Goal: Task Accomplishment & Management: Use online tool/utility

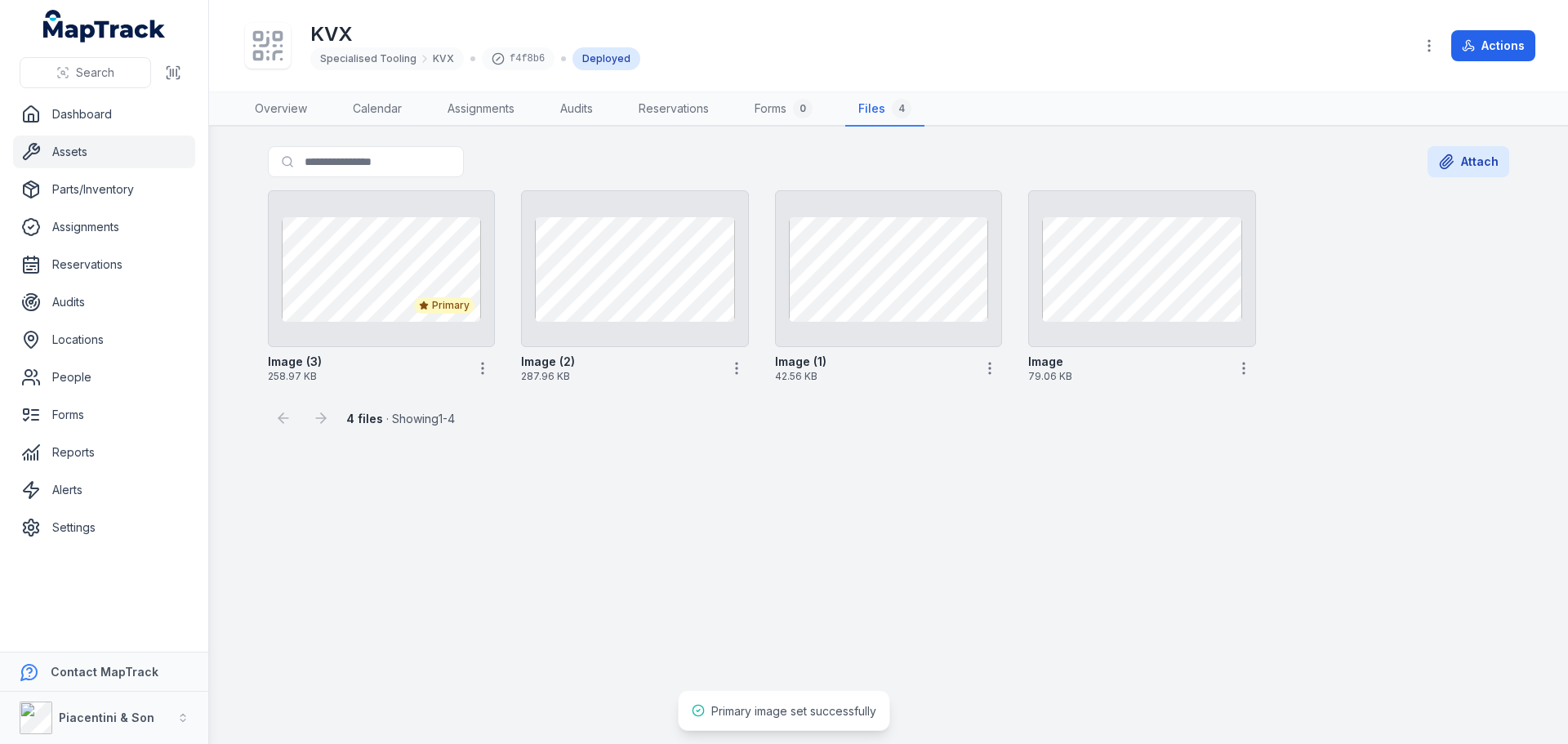
click at [108, 161] on link "Assets" at bounding box center [104, 152] width 182 height 33
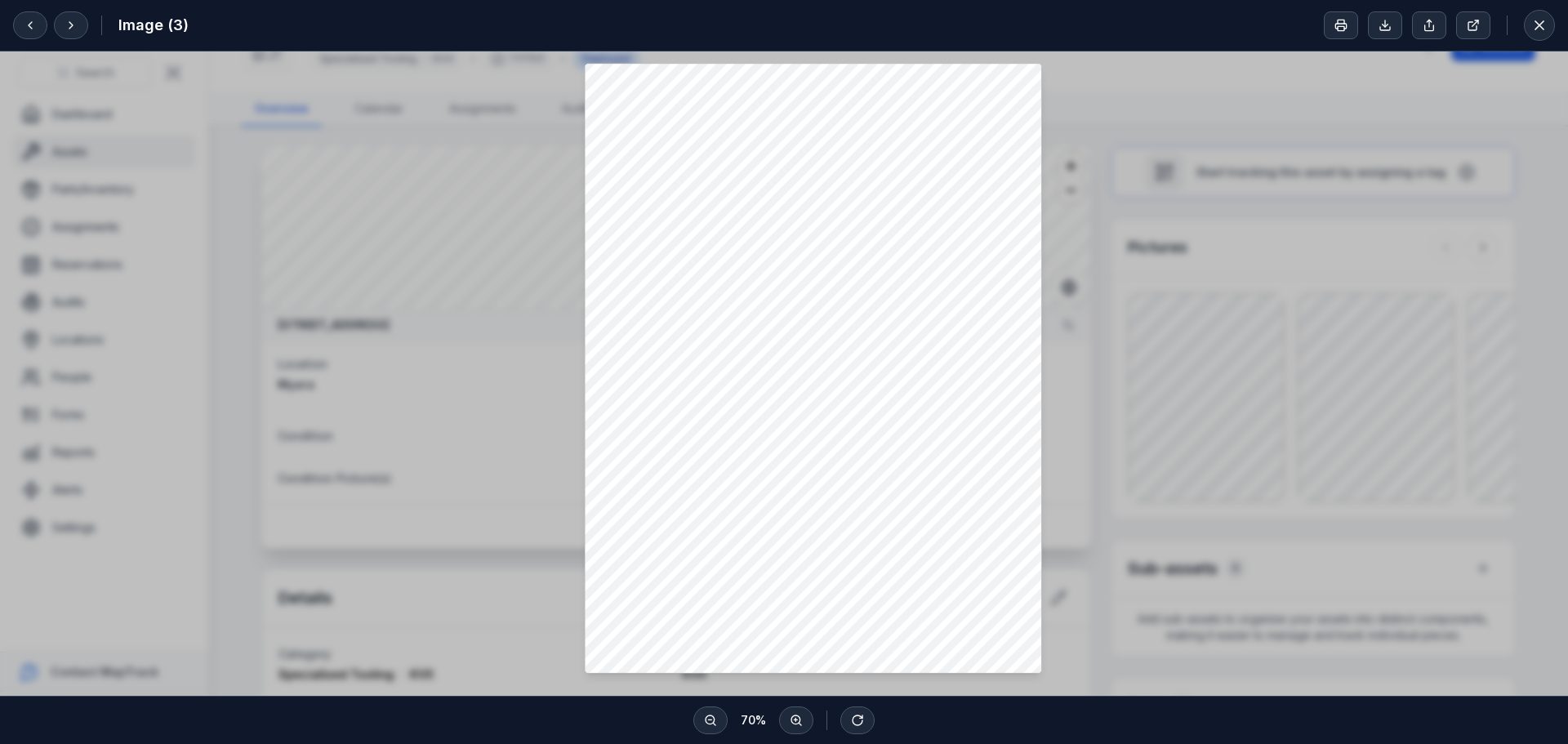
scroll to position [116, 0]
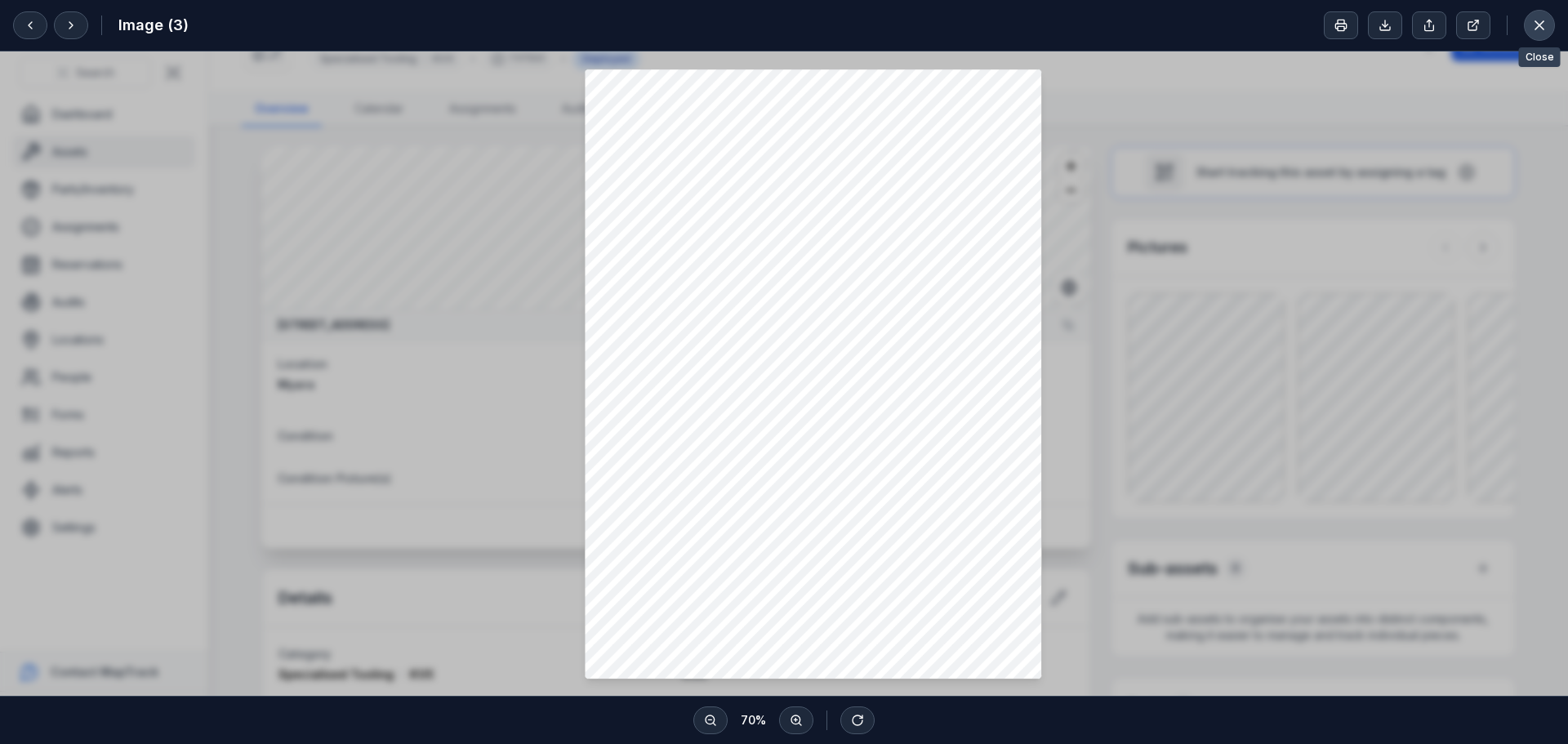
click at [1532, 18] on icon at bounding box center [1539, 25] width 16 height 16
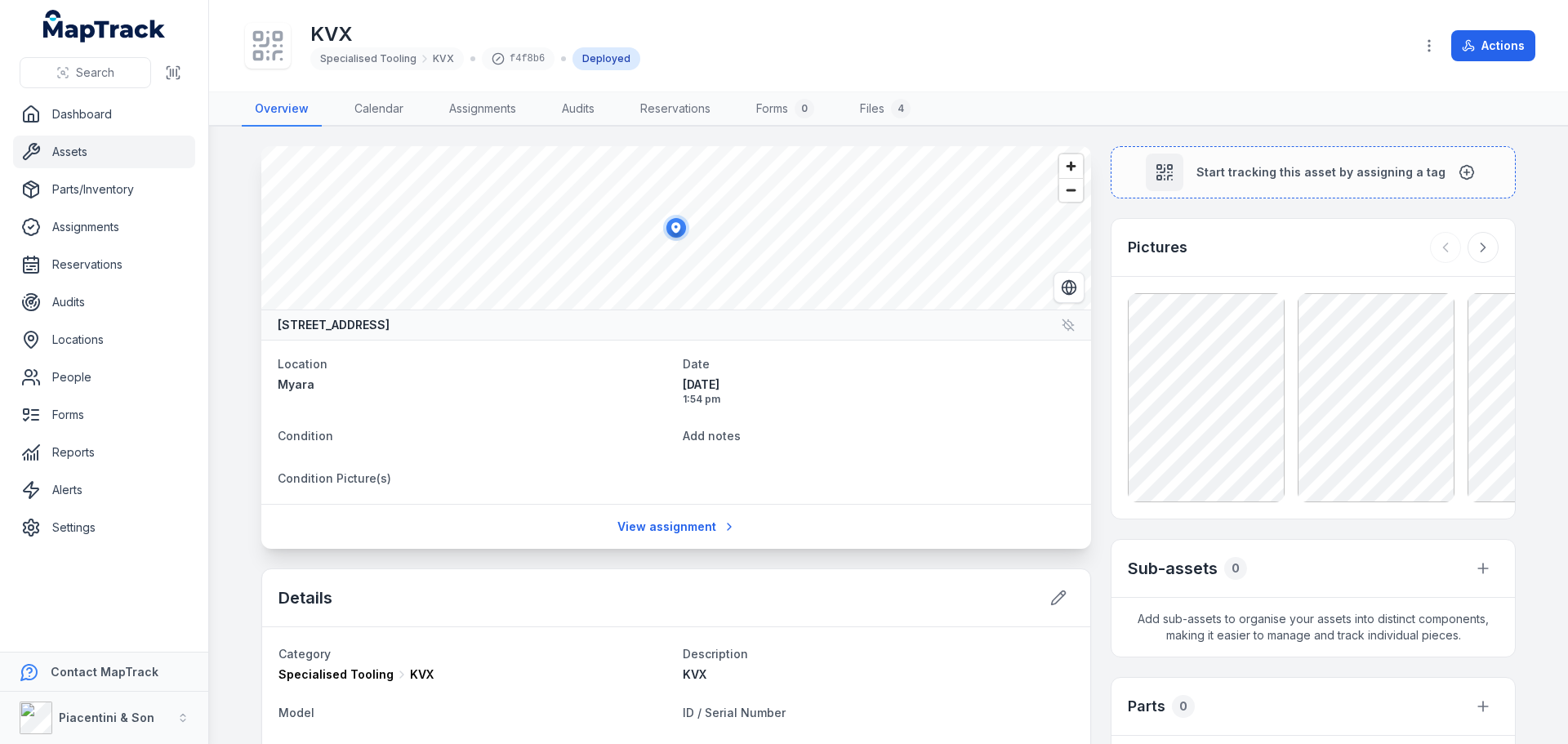
click at [878, 53] on div "KVX Specialised Tooling KVX f4f8b6 Deployed" at bounding box center [821, 46] width 1158 height 53
click at [109, 156] on link "Assets" at bounding box center [104, 152] width 182 height 33
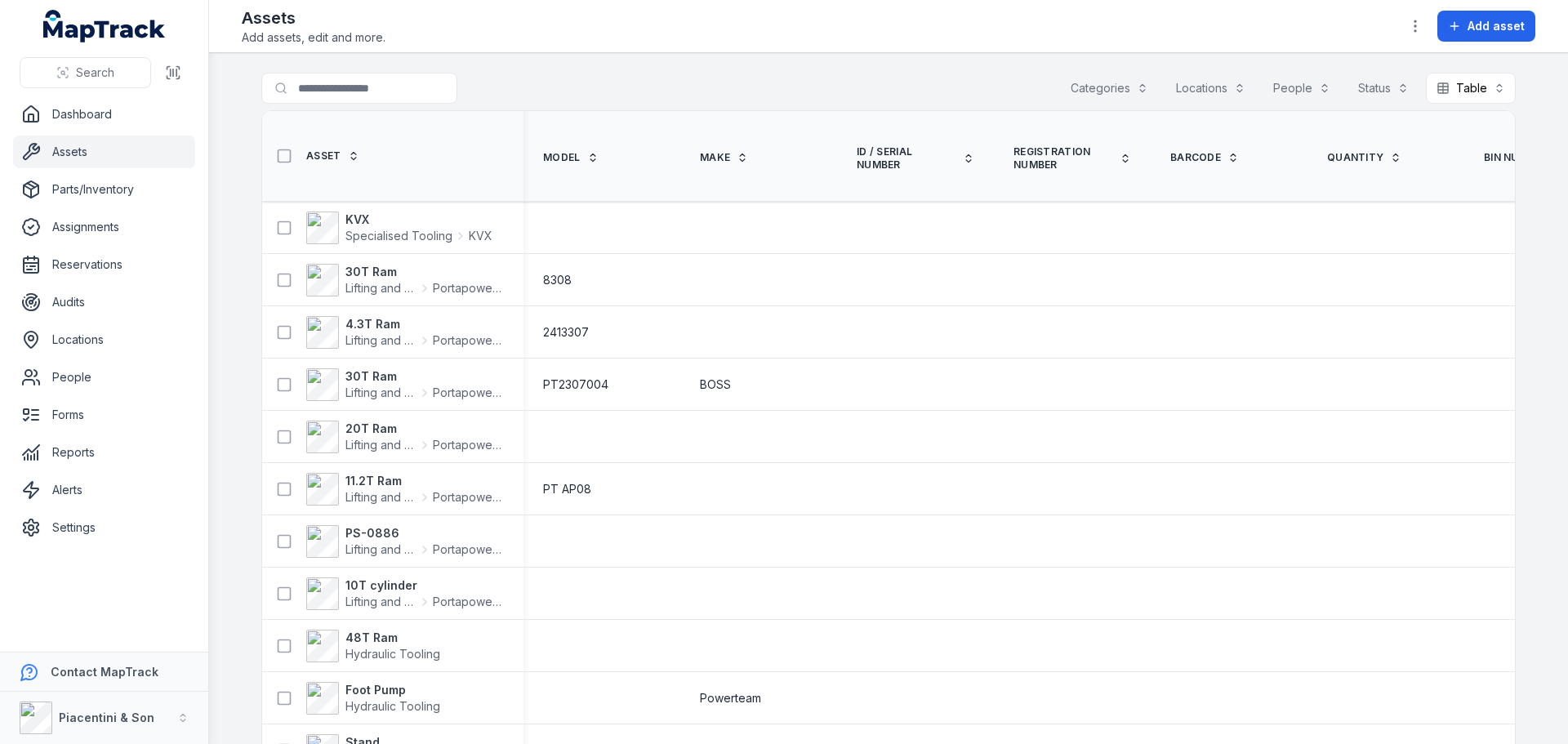
click at [1122, 89] on button "Categories" at bounding box center [1110, 87] width 99 height 31
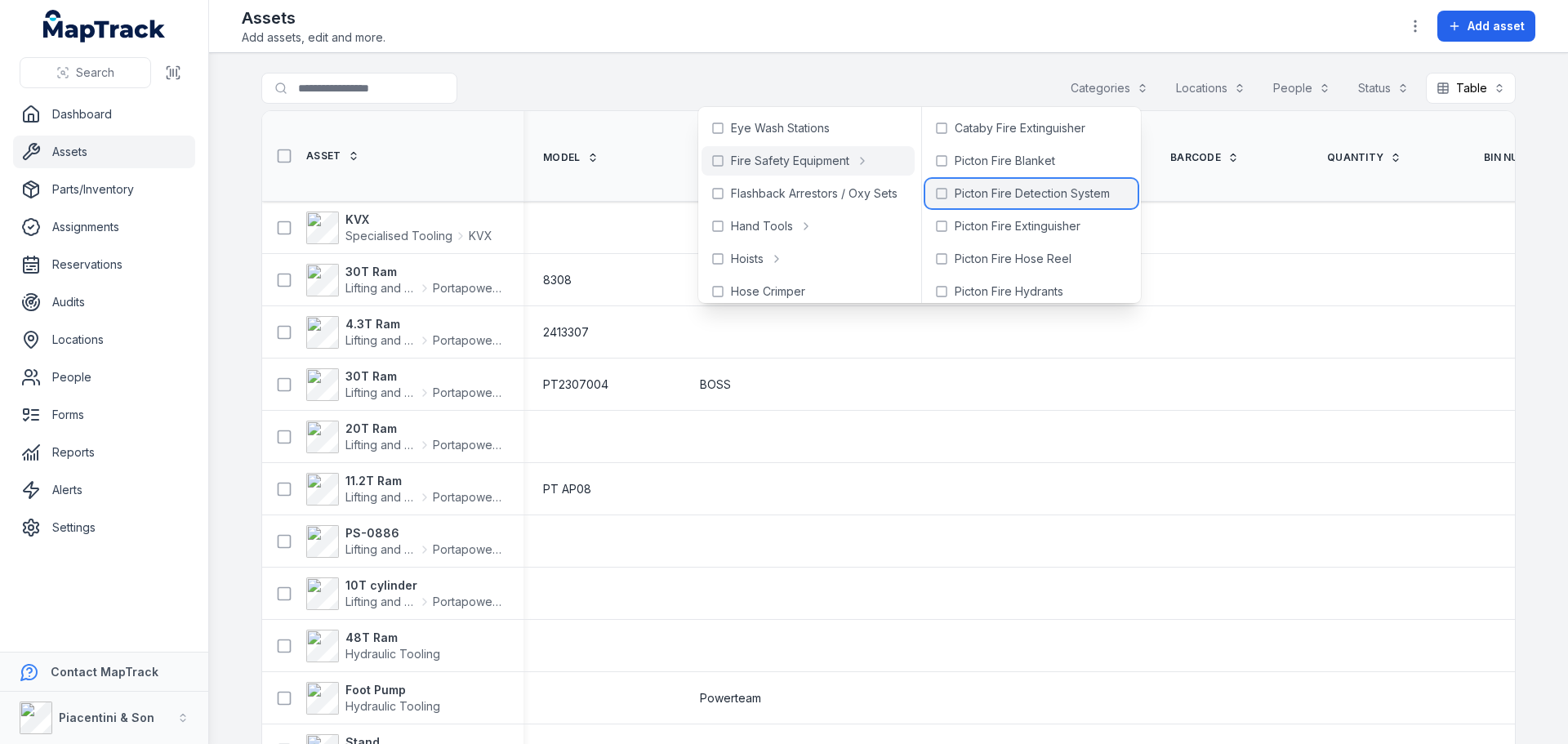
click at [1025, 196] on span "Picton Fire Detection System" at bounding box center [1032, 193] width 155 height 16
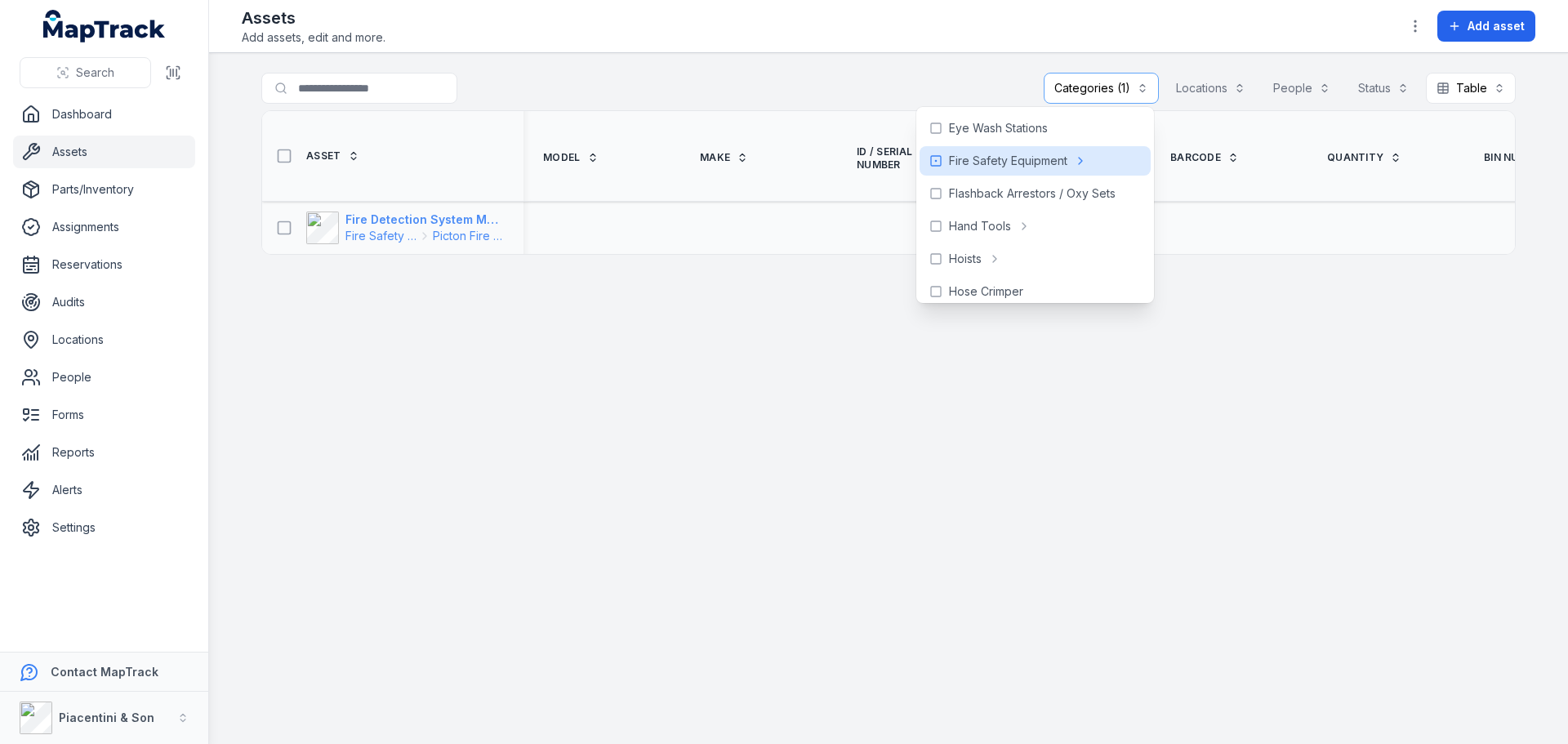
click at [457, 213] on strong "Fire Detection System Main Admin" at bounding box center [424, 219] width 159 height 16
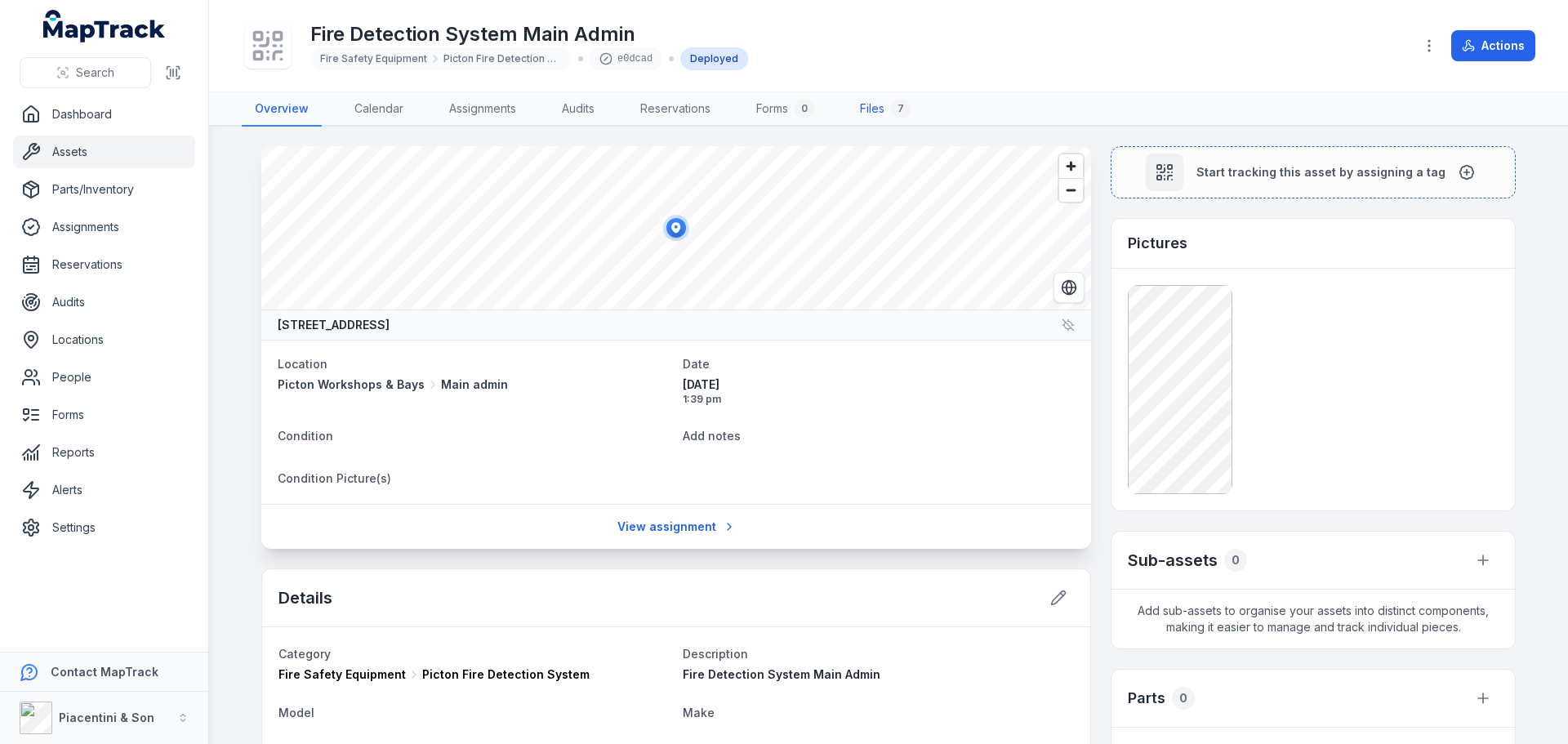
click at [896, 100] on link "Files 7" at bounding box center [885, 109] width 76 height 35
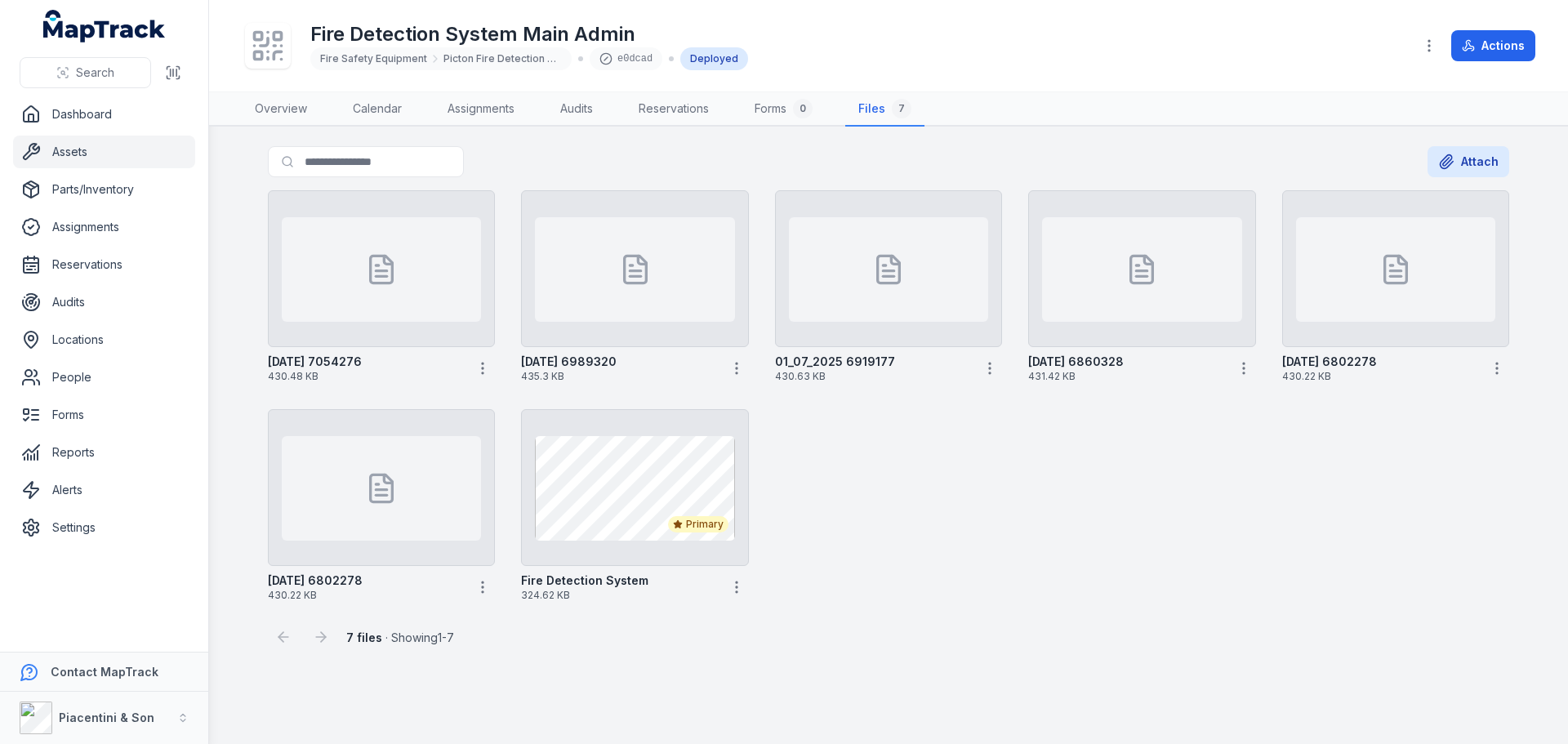
click at [919, 521] on div "[DATE] 7054276 430.48 KB [DATE] 6989320 435.3 KB 01_07_2025 6919177 430.63 KB […" at bounding box center [888, 396] width 1255 height 425
click at [396, 323] on div at bounding box center [381, 269] width 227 height 157
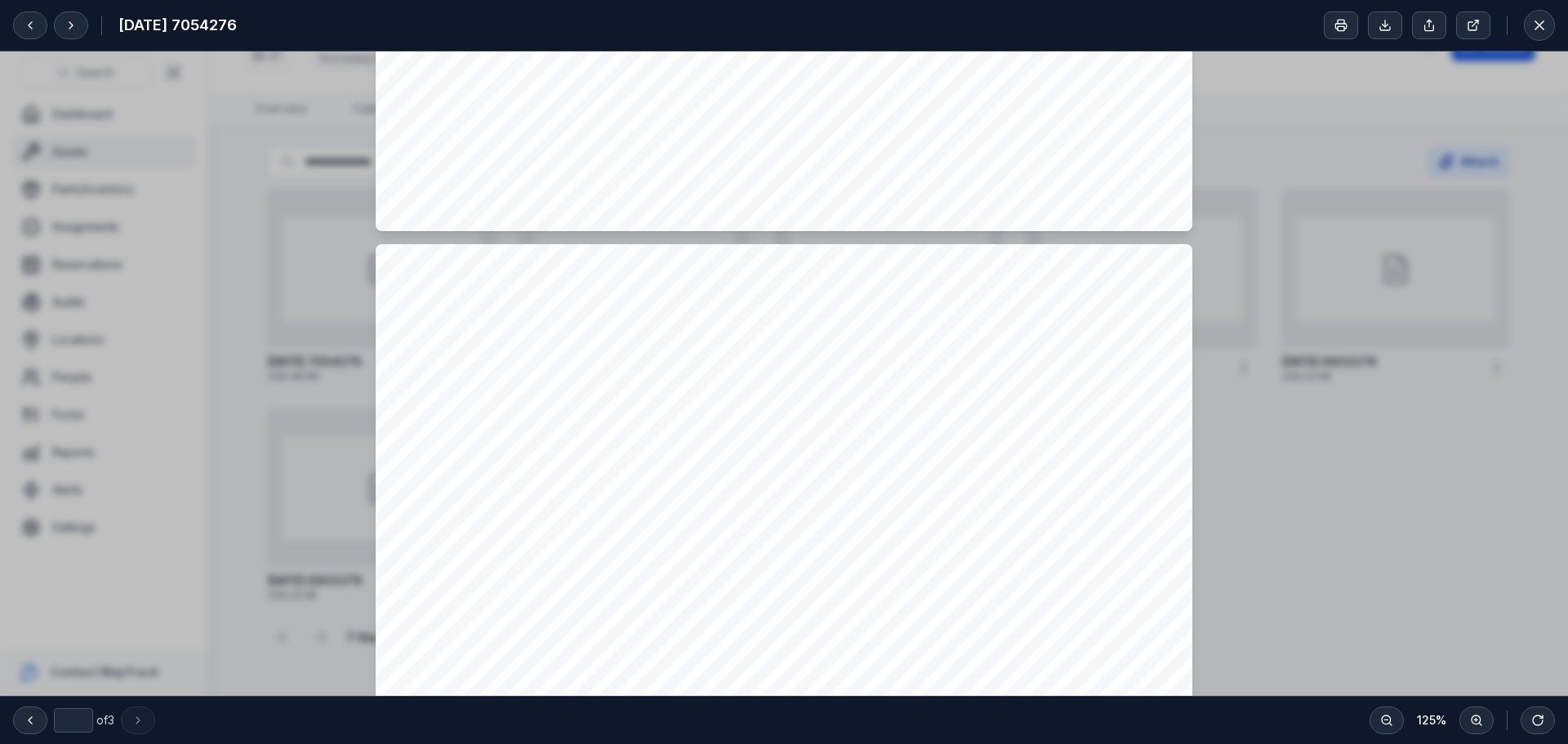
scroll to position [2532, 0]
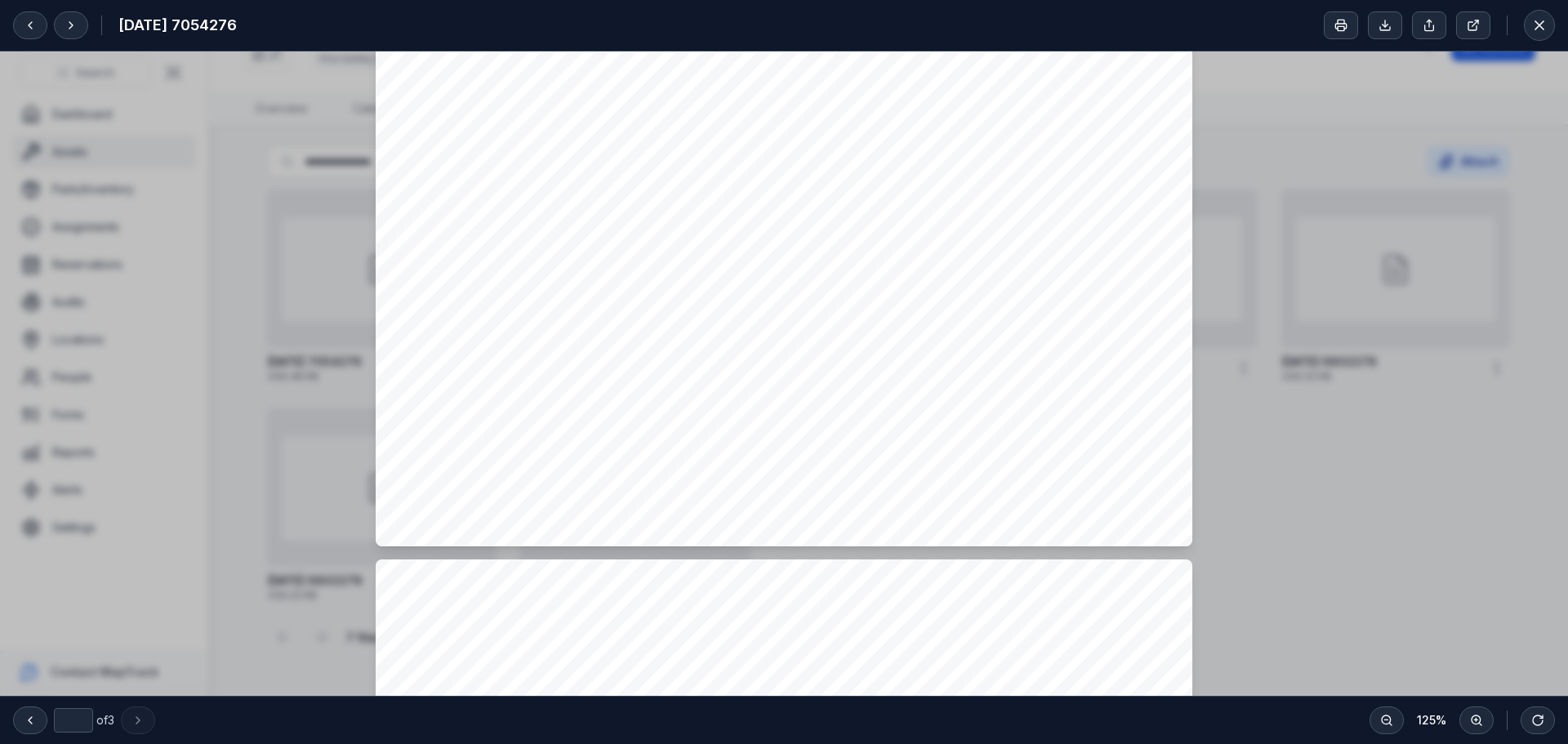
type input "*"
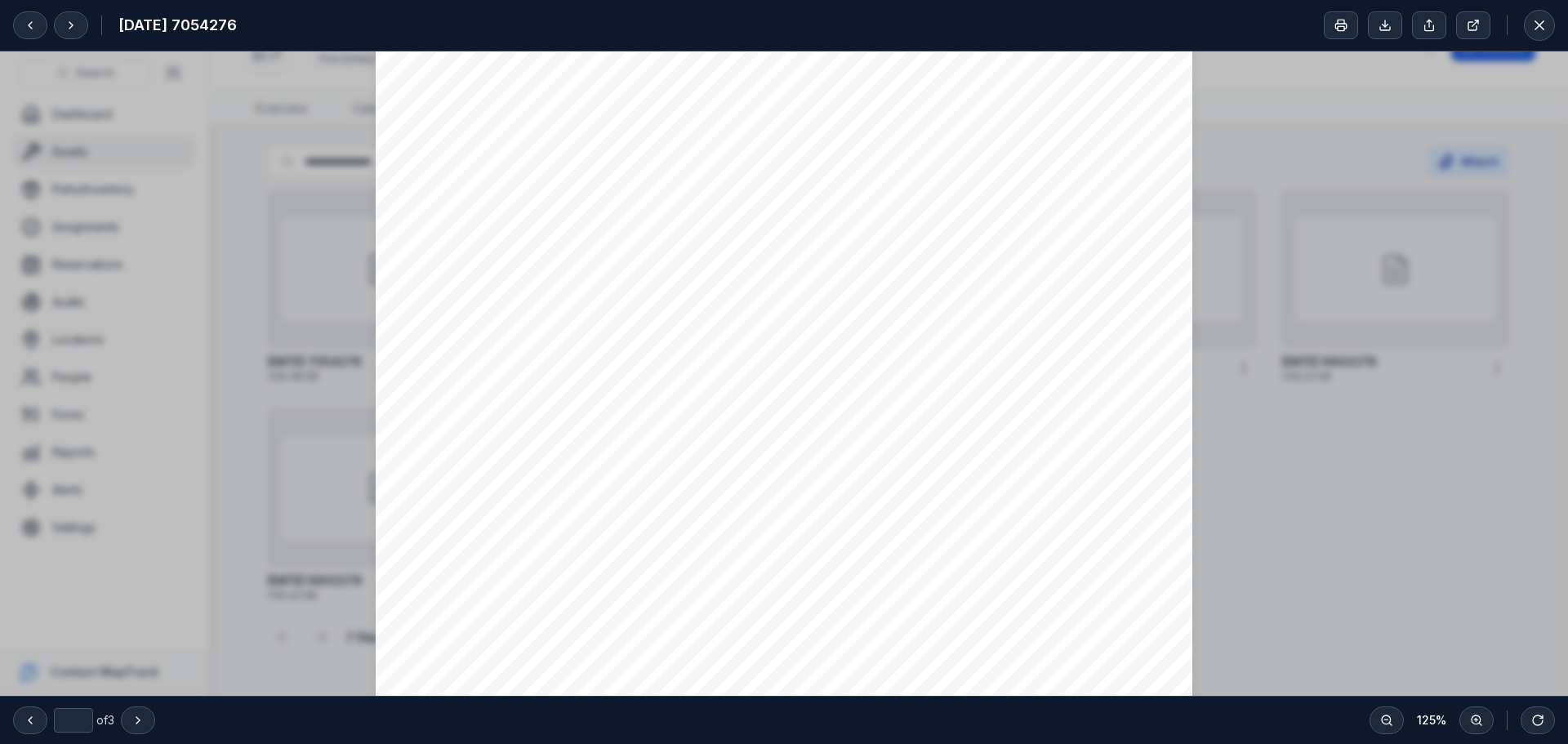
scroll to position [1144, 0]
click at [1523, 25] on button at bounding box center [1538, 25] width 31 height 31
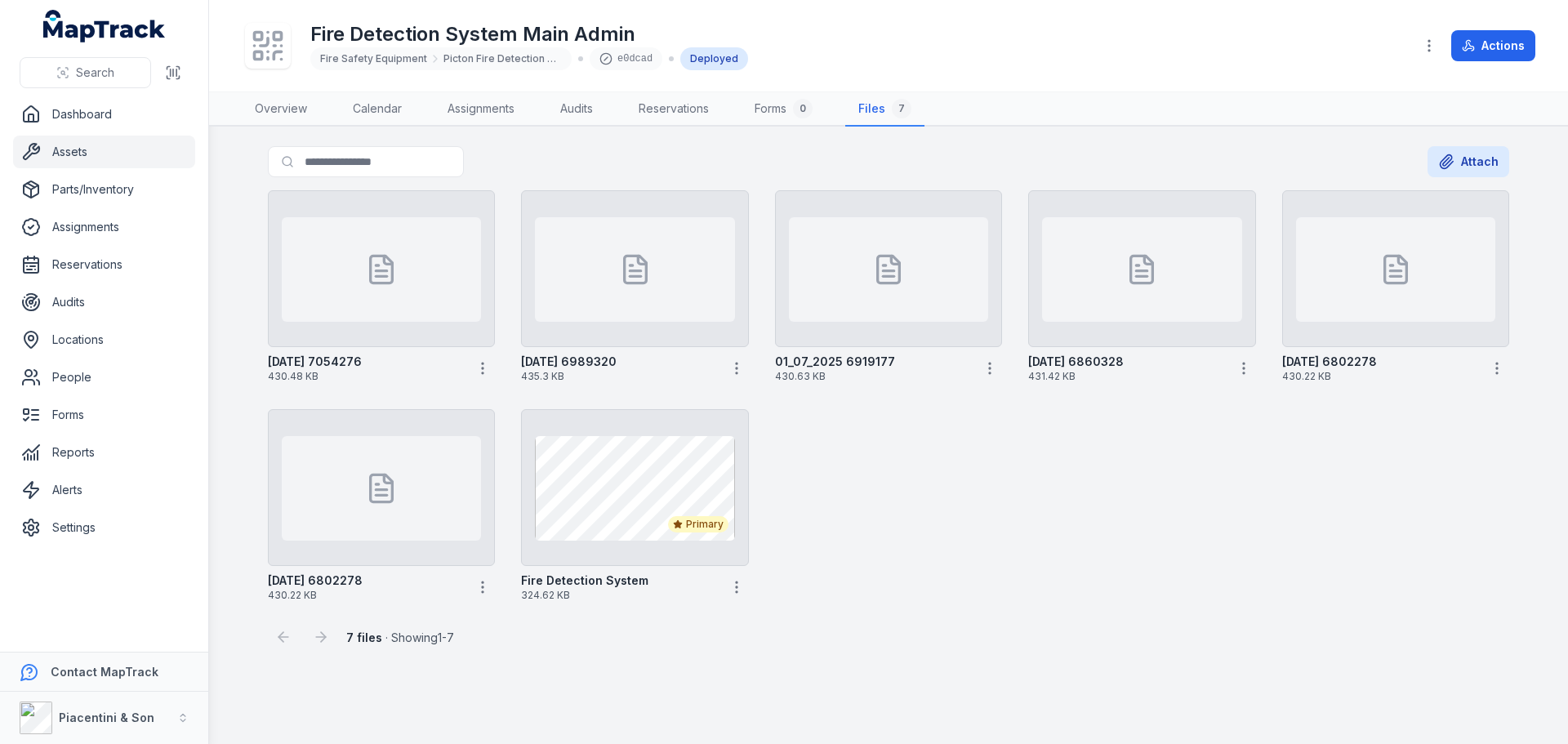
click at [1054, 479] on div "[DATE] 7054276 430.48 KB [DATE] 6989320 435.3 KB 01_07_2025 6919177 430.63 KB […" at bounding box center [888, 396] width 1255 height 425
click at [1477, 150] on button "Attach" at bounding box center [1468, 161] width 81 height 31
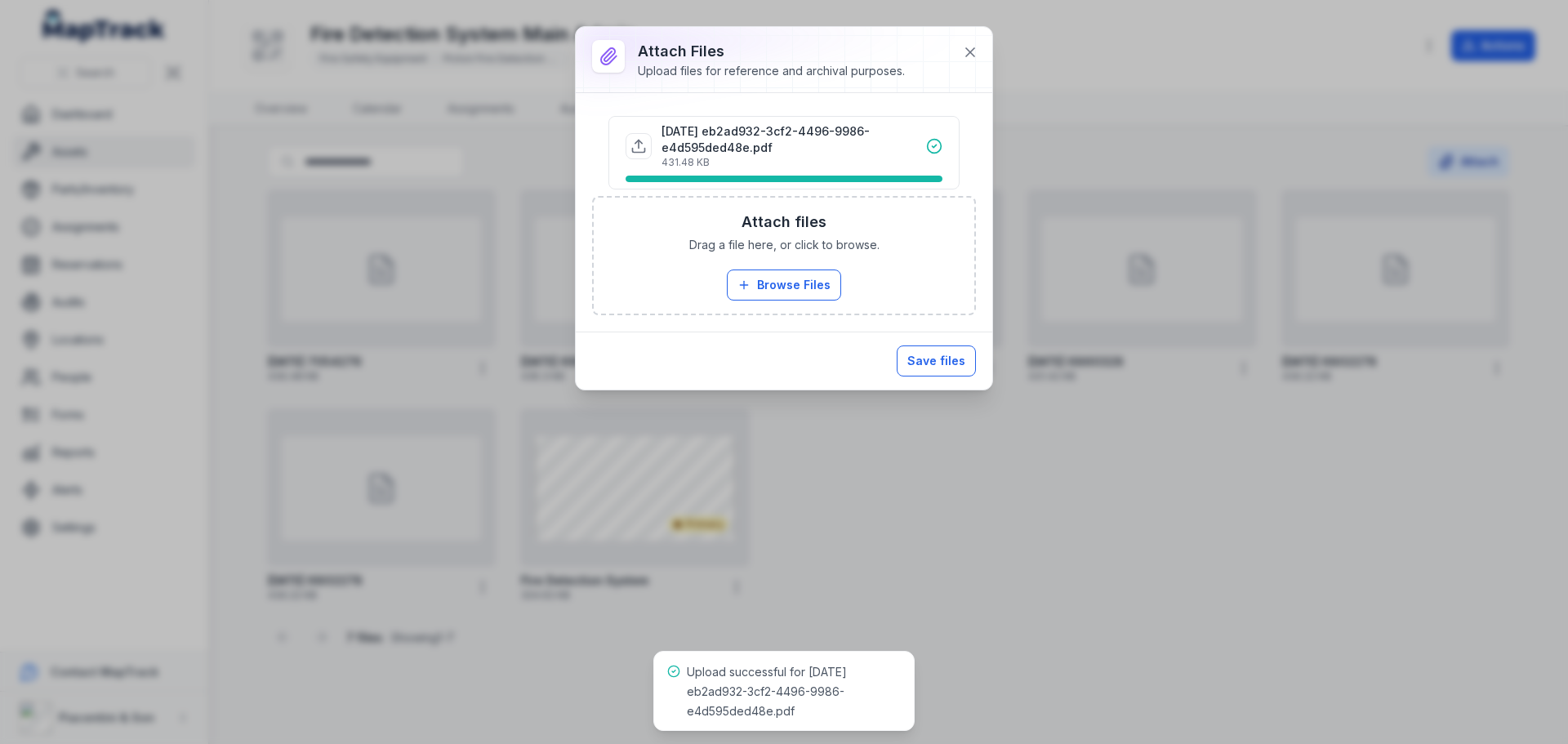
click at [950, 366] on button "Save files" at bounding box center [936, 360] width 79 height 31
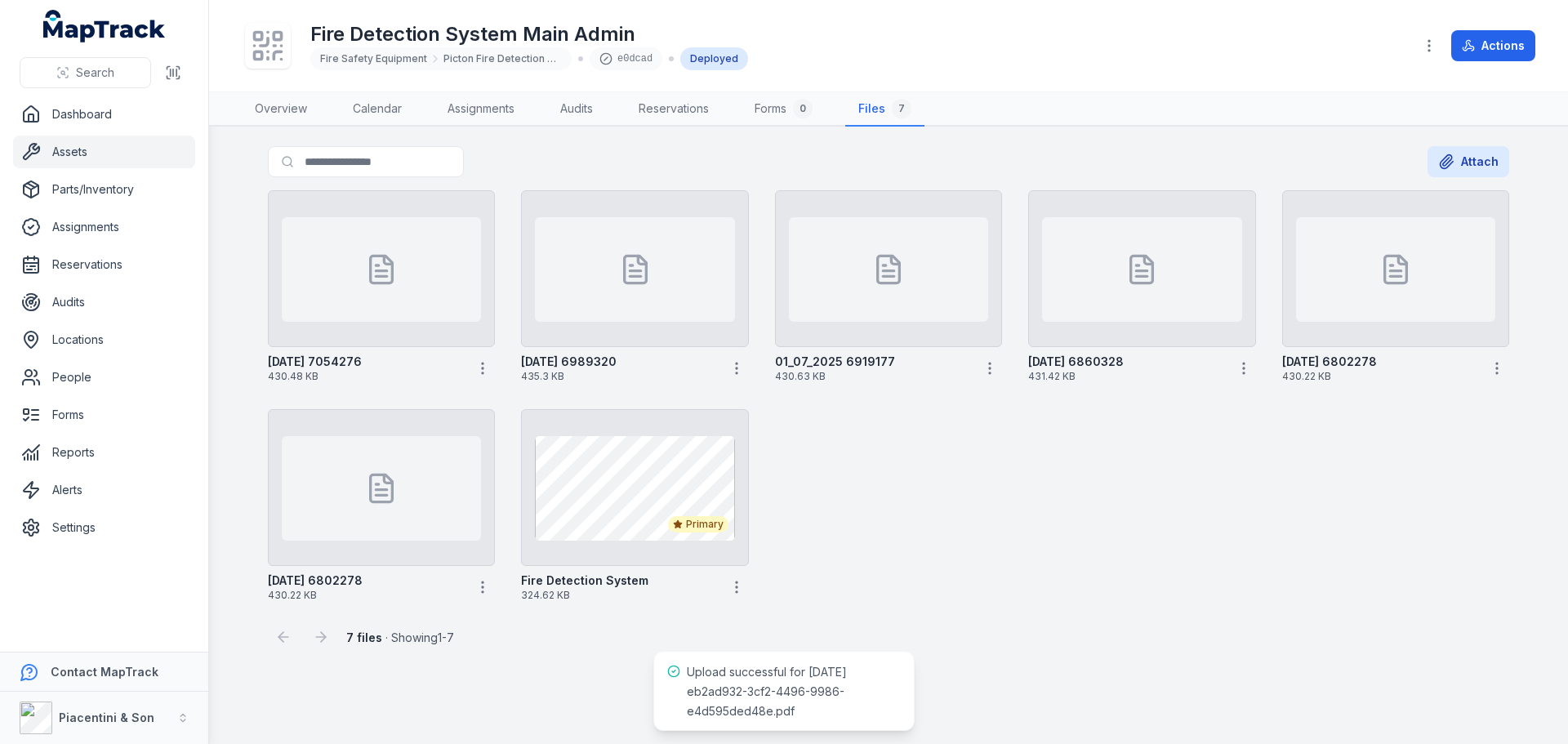
click at [1082, 535] on div "[DATE] 7054276 430.48 KB [DATE] 6989320 435.3 KB 01_07_2025 6919177 430.63 KB […" at bounding box center [888, 396] width 1255 height 425
